Goal: Find specific page/section: Find specific page/section

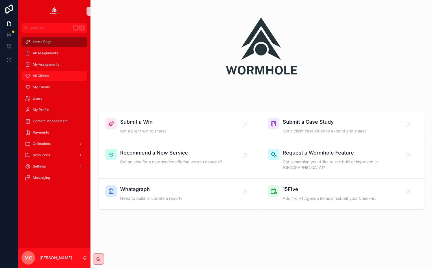
click at [38, 79] on div "All Clients" at bounding box center [54, 75] width 59 height 9
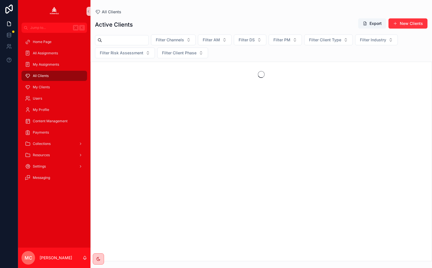
click at [121, 40] on input "text" at bounding box center [125, 40] width 46 height 8
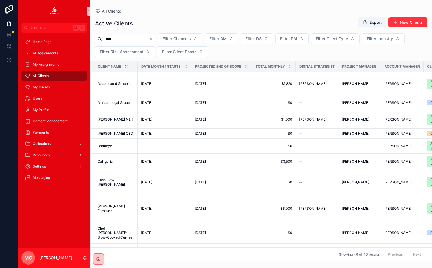
type input "****"
